Goal: Task Accomplishment & Management: Complete application form

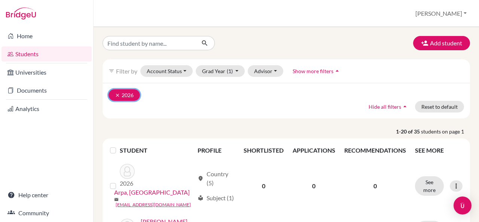
click at [117, 96] on icon "clear" at bounding box center [117, 94] width 5 height 5
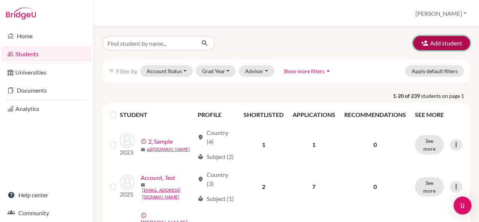
click at [428, 42] on button "Add student" at bounding box center [441, 43] width 57 height 14
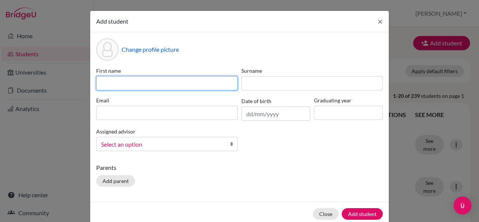
click at [206, 83] on input at bounding box center [166, 83] width 141 height 14
type input "Ena"
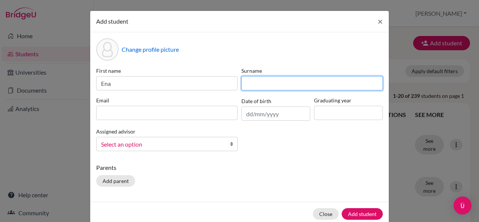
click at [252, 88] on input at bounding box center [311, 83] width 141 height 14
paste input "Sukhon"
type input "Sukhon"
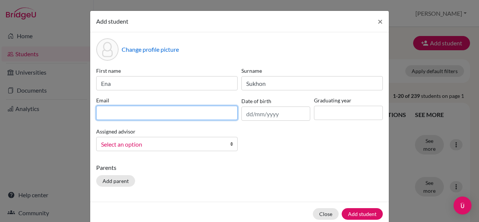
click at [216, 119] on input at bounding box center [166, 113] width 141 height 14
paste input "2669@horizon.ac.j"
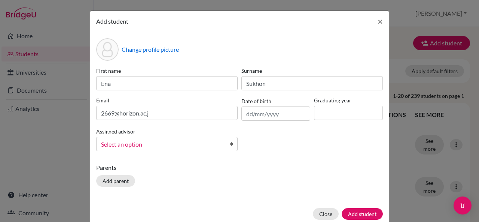
click at [140, 141] on div "Assigned advisor Bridgewater, Sheryl Caglar, Elif Higa, Tetsuya Smalls, Brandon…" at bounding box center [166, 138] width 145 height 24
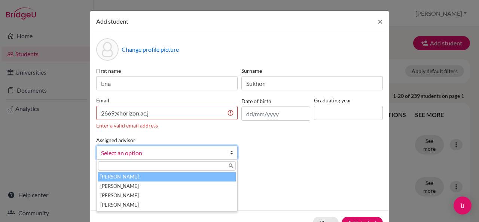
click at [140, 155] on span "Select an option" at bounding box center [162, 153] width 122 height 10
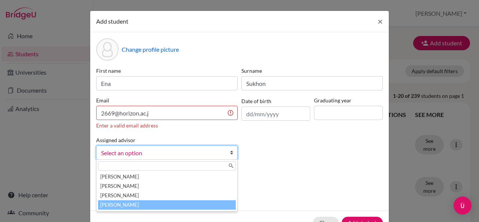
click at [139, 205] on li "Smalls, Brandon" at bounding box center [167, 204] width 138 height 9
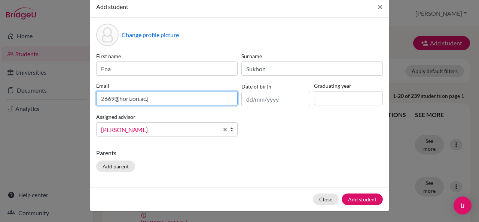
scroll to position [15, 0]
click at [181, 92] on input "2669@horizon.ac.j" at bounding box center [166, 98] width 141 height 14
type input "2669@horizon.ac.jp"
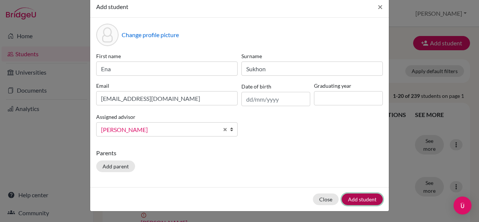
click at [359, 197] on button "Add student" at bounding box center [362, 199] width 41 height 12
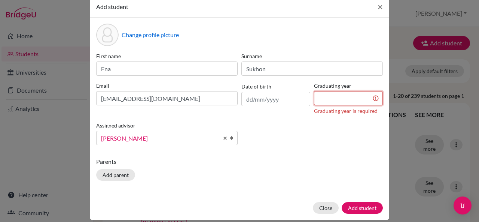
click at [342, 98] on input at bounding box center [348, 98] width 69 height 14
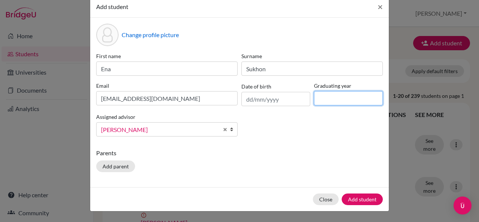
type input "2026"
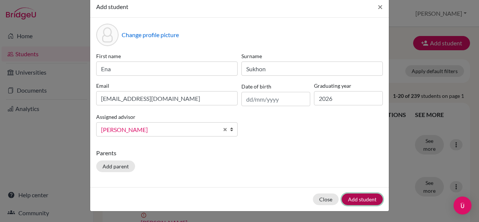
click at [366, 199] on button "Add student" at bounding box center [362, 199] width 41 height 12
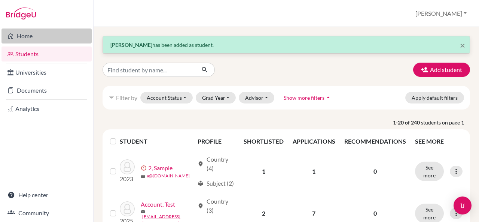
click at [37, 37] on link "Home" at bounding box center [46, 35] width 90 height 15
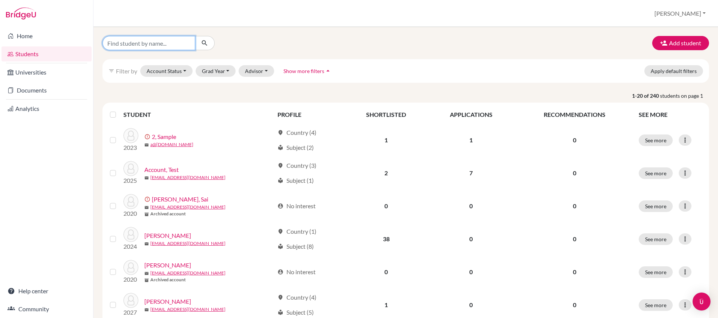
click at [158, 47] on input "Find student by name..." at bounding box center [149, 43] width 93 height 14
type input "beyza"
click button "submit" at bounding box center [205, 43] width 20 height 14
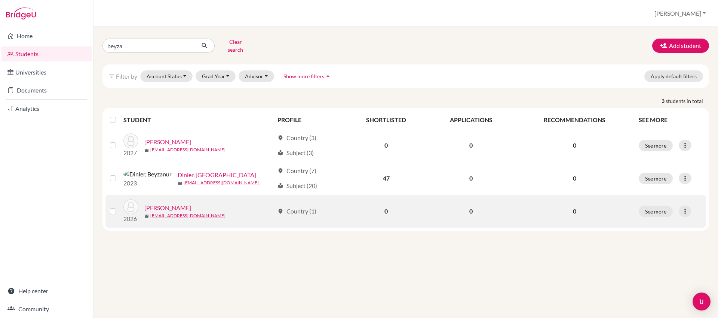
click at [174, 205] on link "Sakalli, Beyza" at bounding box center [167, 207] width 47 height 9
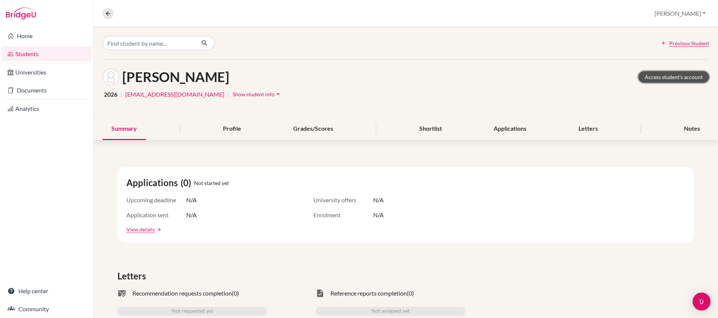
click at [679, 74] on link "Access student's account" at bounding box center [674, 77] width 71 height 12
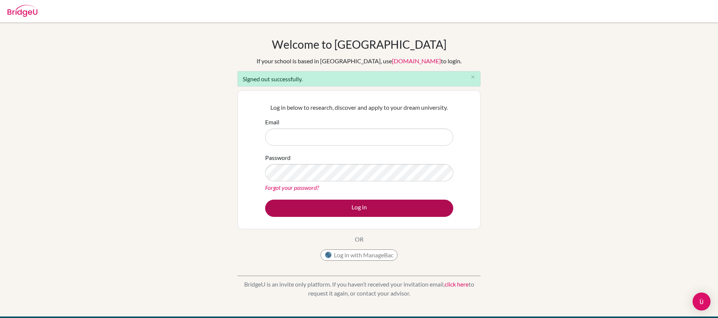
type input "collegecounselor@horizon.ac.jp"
click at [401, 203] on button "Log in" at bounding box center [359, 207] width 188 height 17
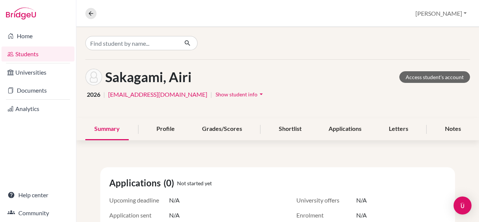
click at [343, 77] on div "Sakagami, Airi Access student's account" at bounding box center [277, 76] width 385 height 17
